Goal: Task Accomplishment & Management: Use online tool/utility

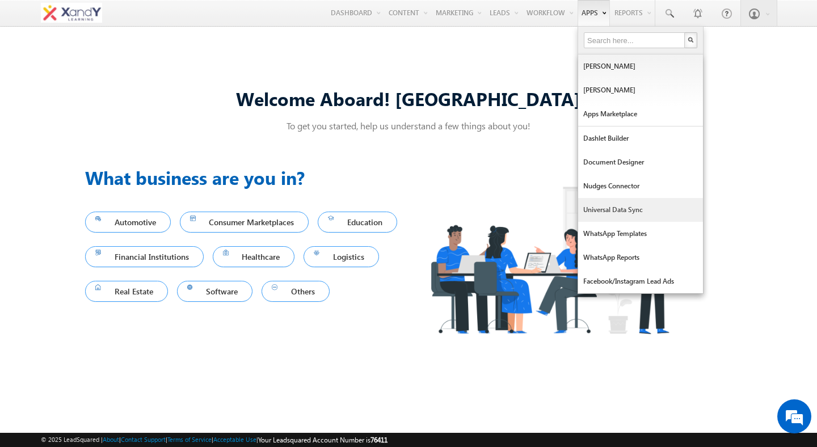
click at [600, 209] on link "Universal Data Sync" at bounding box center [640, 210] width 125 height 24
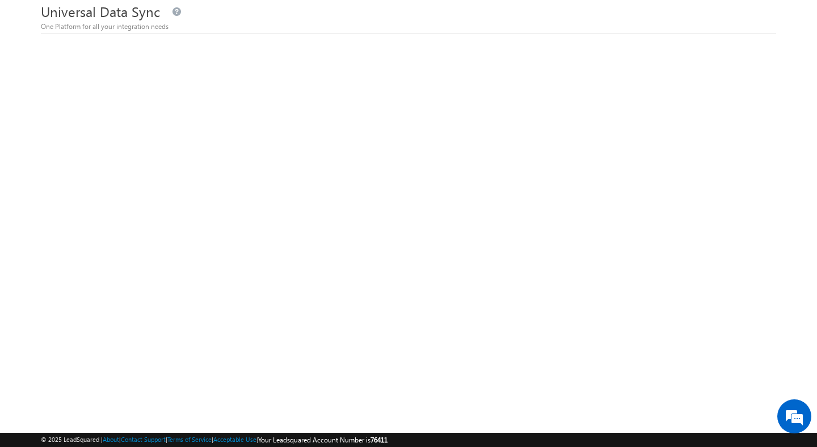
scroll to position [53, 0]
click at [388, 440] on span "76411" at bounding box center [379, 440] width 17 height 9
copy span "76411"
